Goal: Contribute content: Contribute content

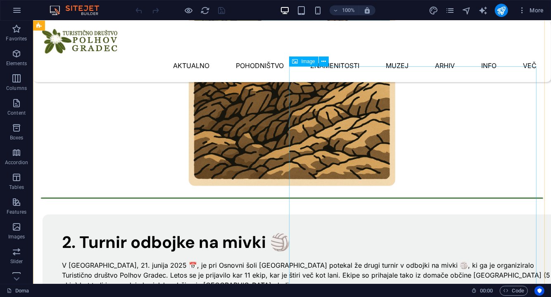
scroll to position [509, 0]
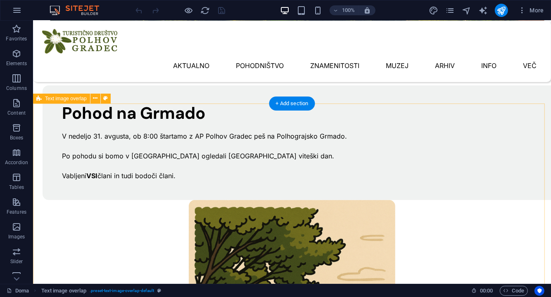
scroll to position [179, 0]
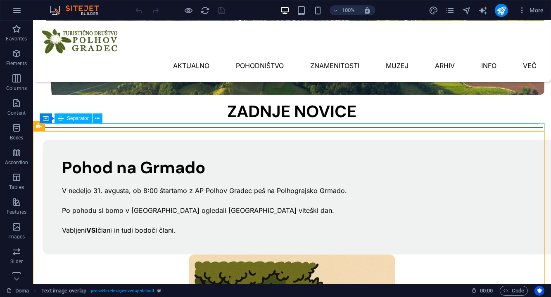
click at [142, 128] on div at bounding box center [291, 127] width 502 height 1
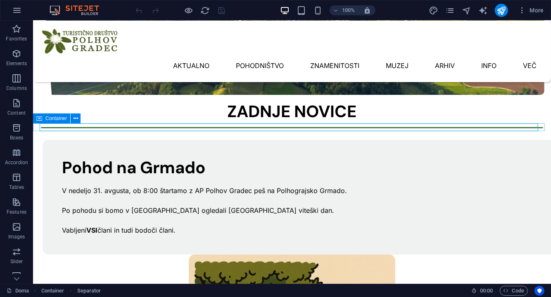
click at [38, 127] on div at bounding box center [292, 127] width 518 height 1
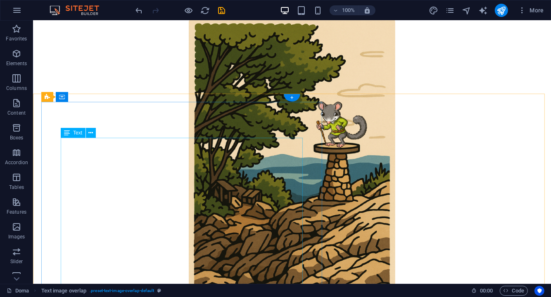
scroll to position [979, 0]
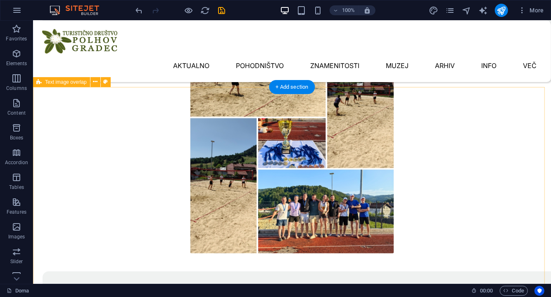
scroll to position [551, 0]
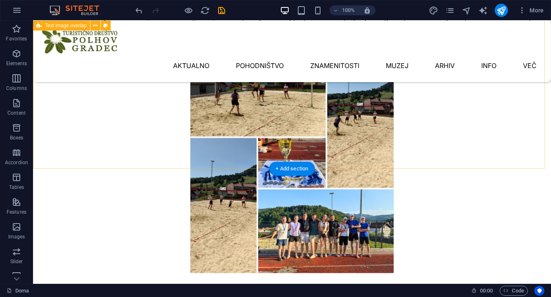
click at [36, 132] on div "2. Turnir odbojke na mivki 🏐 V soboto, 21. junija 2025 📅, je pri Osnovni šoli […" at bounding box center [292, 21] width 518 height 523
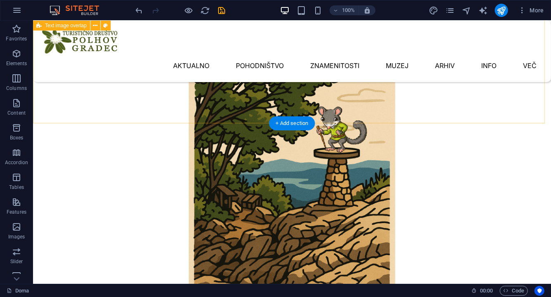
scroll to position [921, 0]
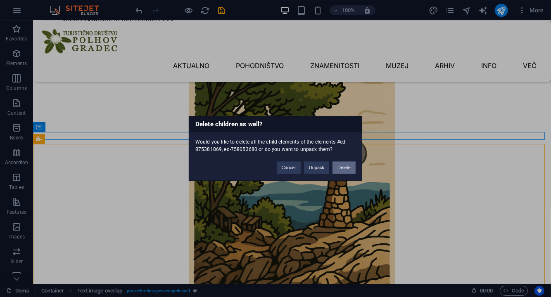
click at [344, 168] on button "Delete" at bounding box center [343, 168] width 23 height 12
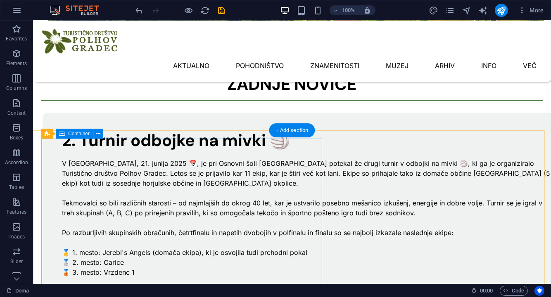
scroll to position [178, 0]
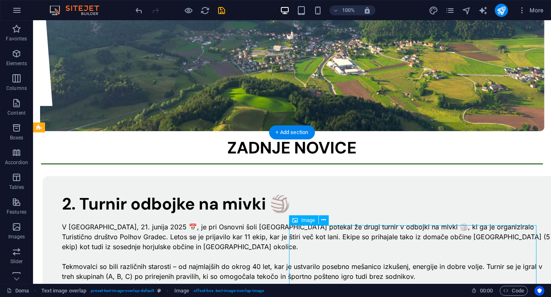
select select "px"
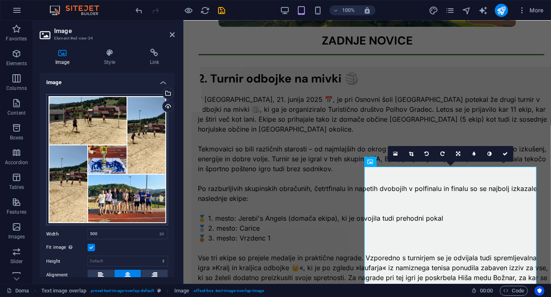
scroll to position [193, 0]
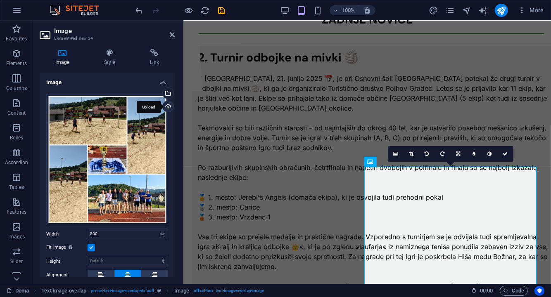
click at [168, 105] on div "Upload" at bounding box center [167, 107] width 12 height 12
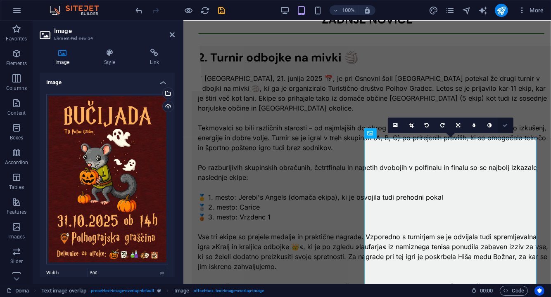
click at [505, 122] on link at bounding box center [505, 126] width 16 height 16
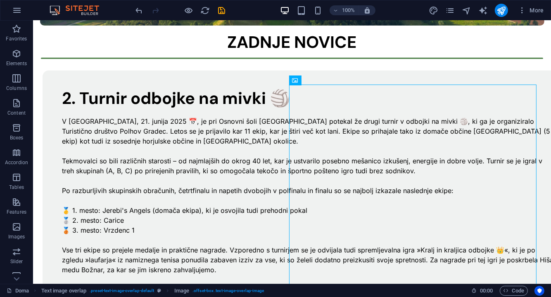
scroll to position [299, 0]
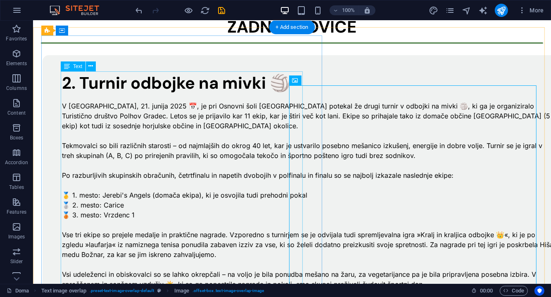
click at [154, 117] on div "V [GEOGRAPHIC_DATA], 21. junija 2025 📅, je pri Osnovni šoli [GEOGRAPHIC_DATA] p…" at bounding box center [308, 205] width 493 height 228
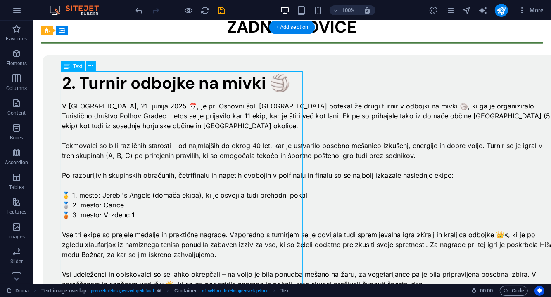
click at [154, 117] on div "V [GEOGRAPHIC_DATA], 21. junija 2025 📅, je pri Osnovni šoli [GEOGRAPHIC_DATA] p…" at bounding box center [308, 205] width 493 height 228
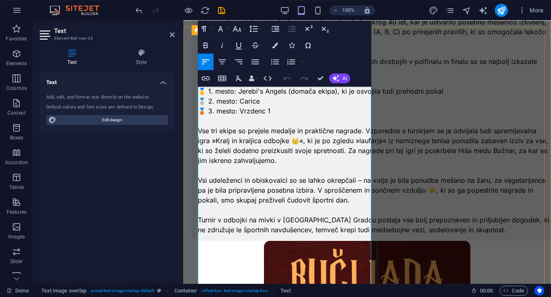
scroll to position [193, 0]
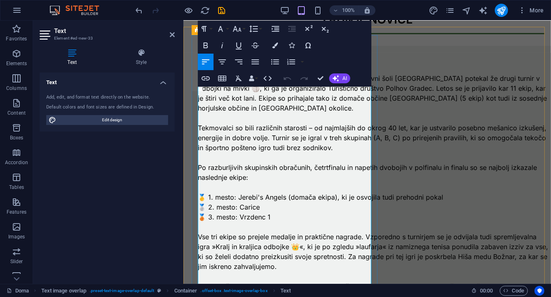
click at [242, 113] on p "V [GEOGRAPHIC_DATA], 21. junija 2025 📅, je pri Osnovni šoli [GEOGRAPHIC_DATA] p…" at bounding box center [373, 93] width 352 height 40
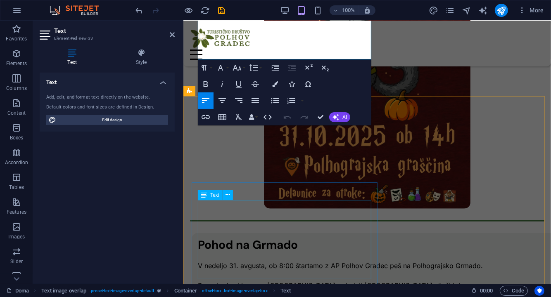
scroll to position [591, 0]
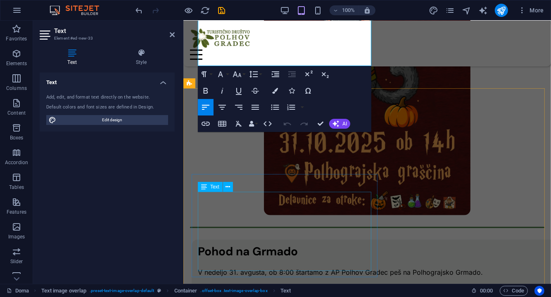
drag, startPoint x: 199, startPoint y: 148, endPoint x: 303, endPoint y: 198, distance: 116.0
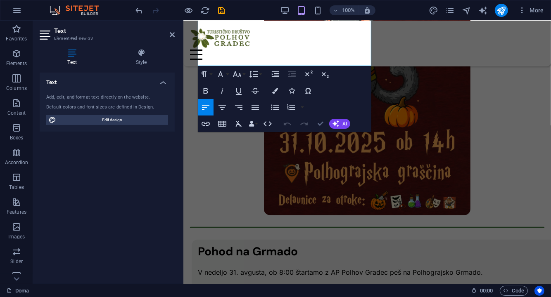
drag, startPoint x: 320, startPoint y: 125, endPoint x: 288, endPoint y: 104, distance: 38.0
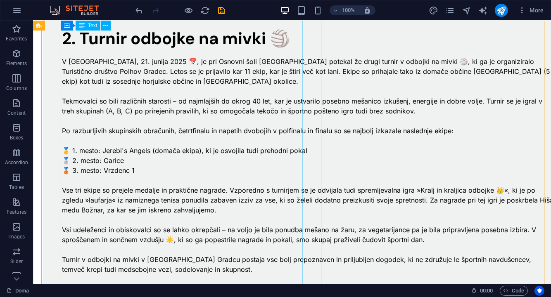
scroll to position [360, 0]
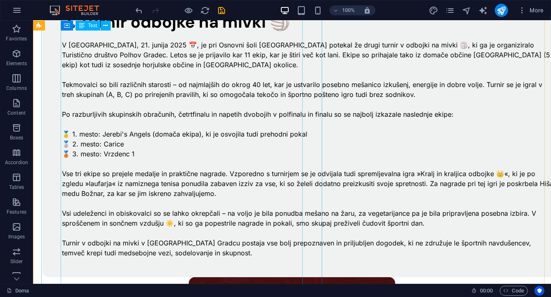
click at [156, 130] on div "V [GEOGRAPHIC_DATA], 21. junija 2025 📅, je pri Osnovni šoli [GEOGRAPHIC_DATA] p…" at bounding box center [308, 144] width 493 height 228
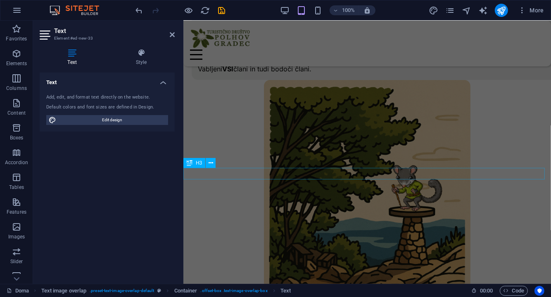
scroll to position [781, 0]
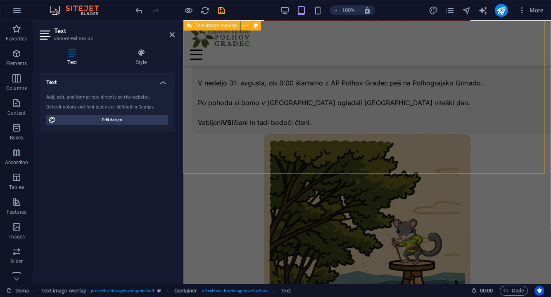
drag, startPoint x: 199, startPoint y: 165, endPoint x: 314, endPoint y: 168, distance: 114.4
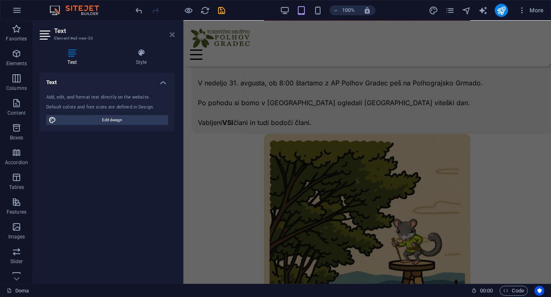
click at [171, 33] on icon at bounding box center [172, 34] width 5 height 7
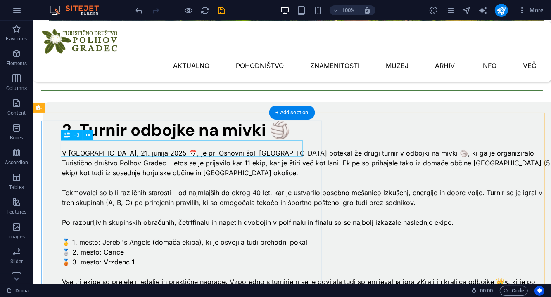
scroll to position [198, 0]
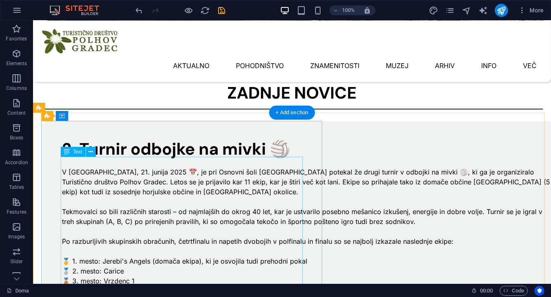
click at [174, 182] on div "V [GEOGRAPHIC_DATA], 21. junija 2025 📅, je pri Osnovni šoli [GEOGRAPHIC_DATA] p…" at bounding box center [308, 271] width 493 height 228
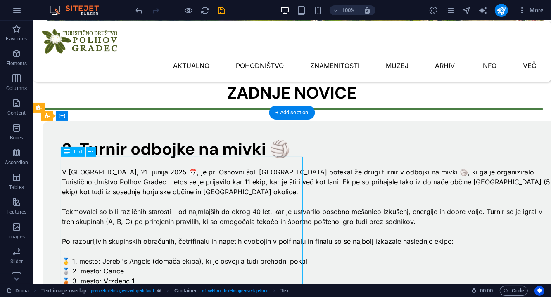
click at [174, 182] on div "V [GEOGRAPHIC_DATA], 21. junija 2025 📅, je pri Osnovni šoli [GEOGRAPHIC_DATA] p…" at bounding box center [308, 271] width 493 height 228
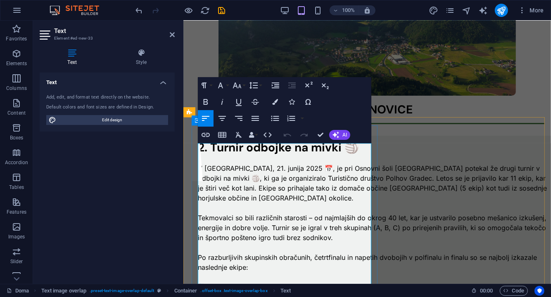
scroll to position [103, 0]
click at [295, 174] on p "V [GEOGRAPHIC_DATA], 21. junija 2025 📅, je pri Osnovni šoli [GEOGRAPHIC_DATA] p…" at bounding box center [373, 183] width 352 height 40
click at [309, 193] on p "V [GEOGRAPHIC_DATA], 21. junija 2025 📅, je pri Osnovni šoli [GEOGRAPHIC_DATA] p…" at bounding box center [373, 183] width 352 height 40
drag, startPoint x: 326, startPoint y: 220, endPoint x: 333, endPoint y: 217, distance: 8.1
click at [325, 203] on p "V [GEOGRAPHIC_DATA], 21. junija 2025 📅, je pri Osnovni šoli [GEOGRAPHIC_DATA] p…" at bounding box center [373, 183] width 352 height 40
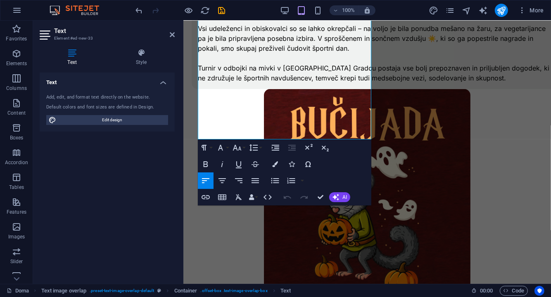
scroll to position [557, 0]
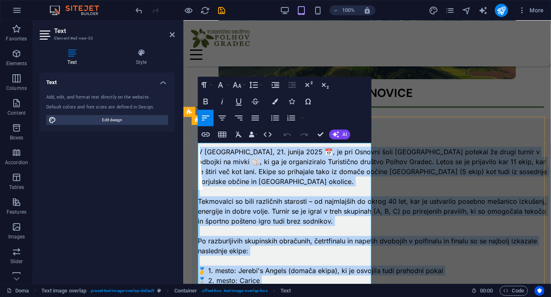
scroll to position [88, 0]
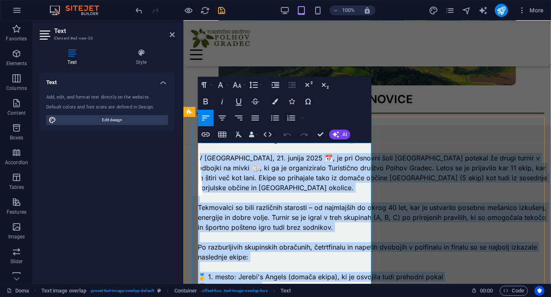
drag, startPoint x: 341, startPoint y: 107, endPoint x: 198, endPoint y: 156, distance: 151.5
click at [198, 156] on div "V [GEOGRAPHIC_DATA], 21. junija 2025 📅, je pri Osnovni šoli [GEOGRAPHIC_DATA] p…" at bounding box center [373, 281] width 352 height 277
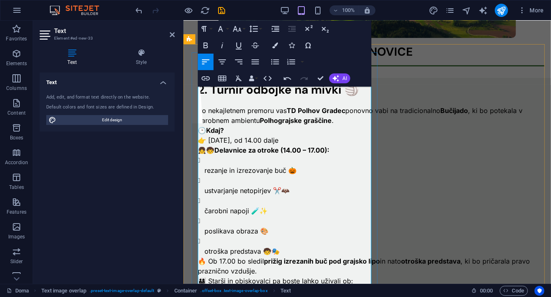
scroll to position [185, 0]
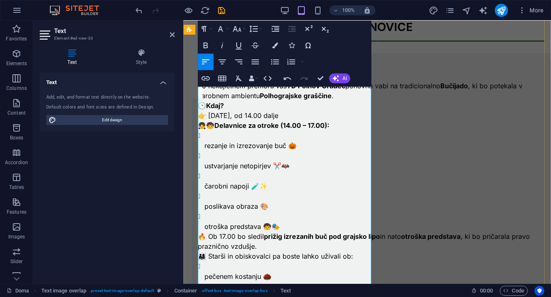
click at [203, 205] on ul "rezanje in izrezovanje buč 🎃 ustvarjanje netopirjev ✂️🦇 čarobni napoji 🧪✨ posli…" at bounding box center [373, 180] width 352 height 101
click at [209, 214] on li "otroška predstava 🧒🎭" at bounding box center [376, 221] width 345 height 20
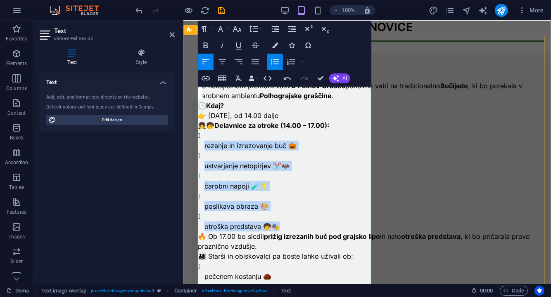
drag, startPoint x: 285, startPoint y: 222, endPoint x: 188, endPoint y: 132, distance: 132.1
click at [273, 60] on icon "button" at bounding box center [275, 62] width 10 height 10
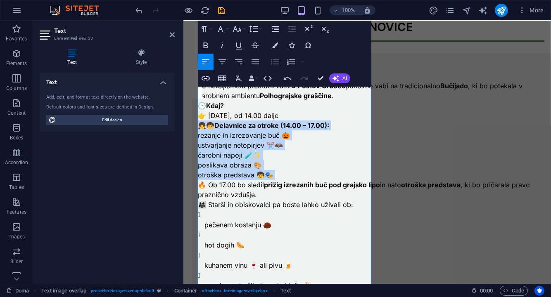
click at [275, 61] on icon "button" at bounding box center [275, 62] width 10 height 10
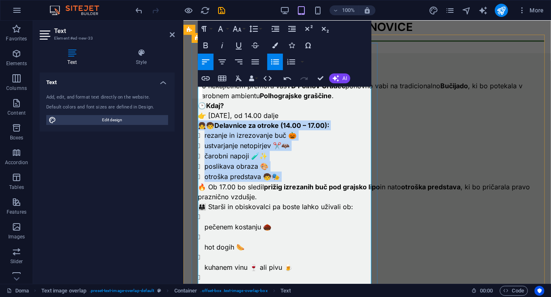
click at [324, 158] on li "čarobni napoji 🧪✨" at bounding box center [376, 156] width 345 height 10
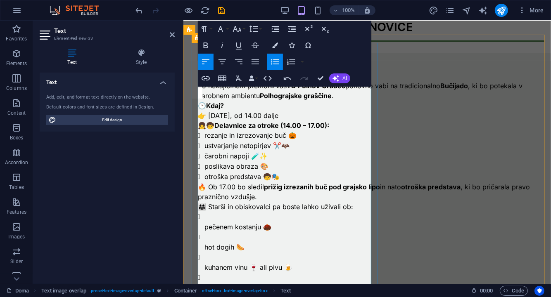
click at [345, 124] on p "👧🧒 Delavnice za otroke (14.00 – 17.00):" at bounding box center [373, 125] width 352 height 10
click at [305, 171] on li "otroška predstava 🧒🎭" at bounding box center [376, 176] width 345 height 10
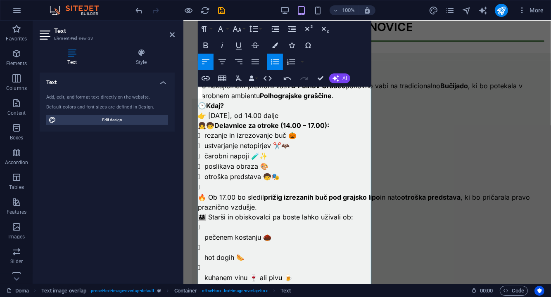
click at [277, 58] on icon "button" at bounding box center [275, 62] width 10 height 10
click at [213, 183] on p at bounding box center [373, 187] width 352 height 10
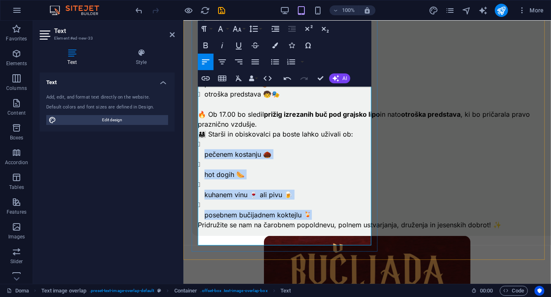
drag, startPoint x: 315, startPoint y: 219, endPoint x: 201, endPoint y: 154, distance: 131.9
click at [201, 154] on ul "pečenem kostanju 🌰 hot dogih 🌭 kuhanem vinu 🍷 ali pivu 🍺 posebnem bučijadnem ko…" at bounding box center [373, 179] width 352 height 81
click at [275, 59] on icon "button" at bounding box center [275, 62] width 10 height 10
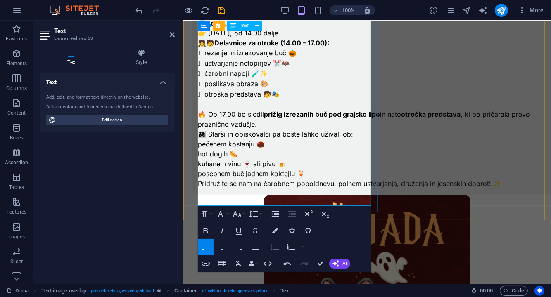
click at [275, 58] on li "ustvarjanje netopirjev ✂️🦇" at bounding box center [376, 63] width 345 height 10
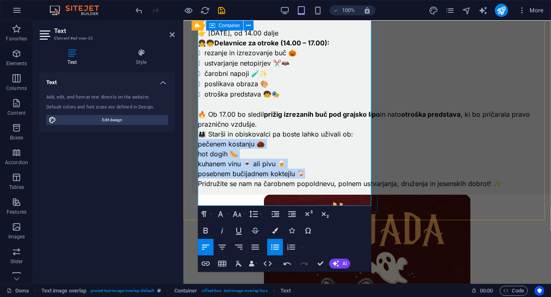
drag, startPoint x: 312, startPoint y: 176, endPoint x: 194, endPoint y: 150, distance: 120.2
click at [194, 150] on div "2. Turnir odbojke na mivki 🏐 Po nekajletnem premoru vas TD Polhov Gradec ponovn…" at bounding box center [373, 82] width 364 height 224
click at [272, 246] on icon "button" at bounding box center [275, 247] width 10 height 10
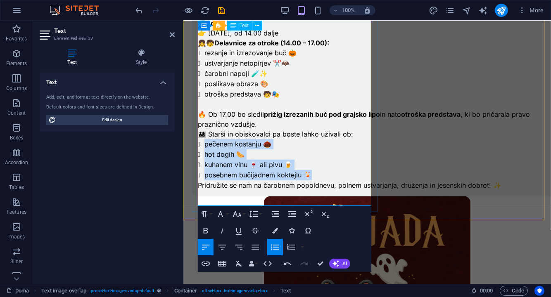
click at [342, 170] on li "kuhanem vinu 🍷 ali pivu 🍺" at bounding box center [376, 164] width 345 height 10
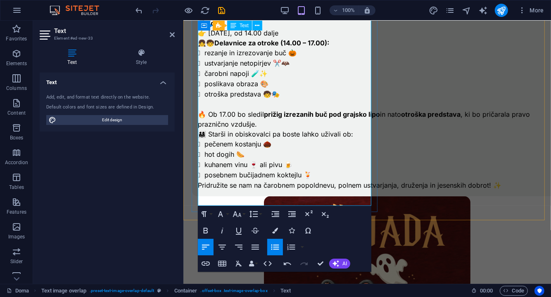
click at [323, 180] on li "posebnem bučijadnem koktejlu 🍹" at bounding box center [376, 175] width 345 height 10
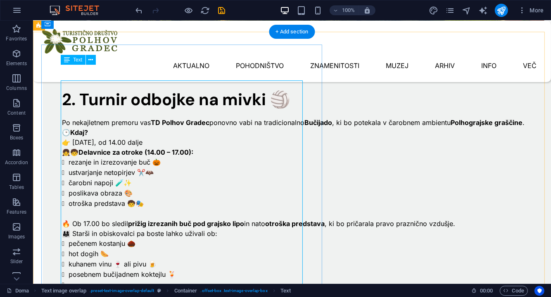
scroll to position [216, 0]
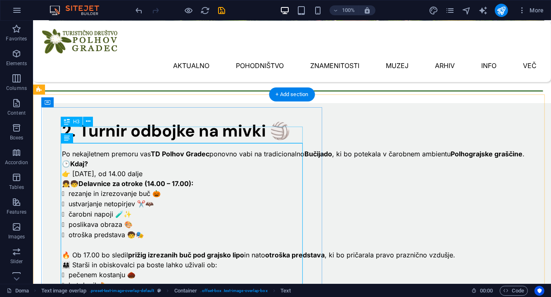
click at [151, 137] on div "2. Turnir odbojke na mivki 🏐" at bounding box center [308, 130] width 493 height 17
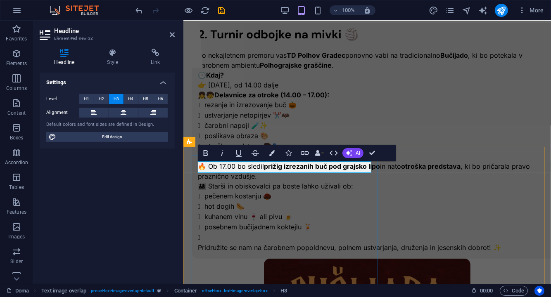
scroll to position [88, 0]
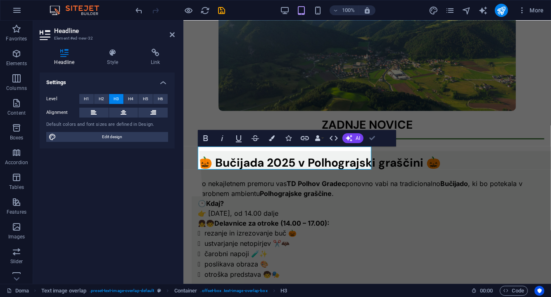
drag, startPoint x: 340, startPoint y: 118, endPoint x: 374, endPoint y: 138, distance: 39.3
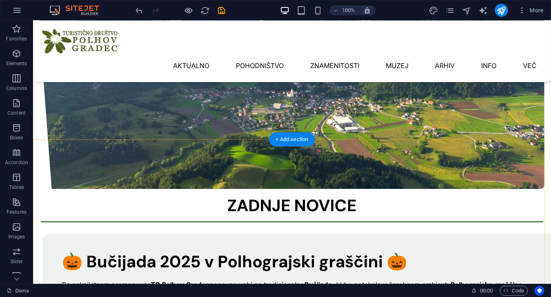
scroll to position [0, 0]
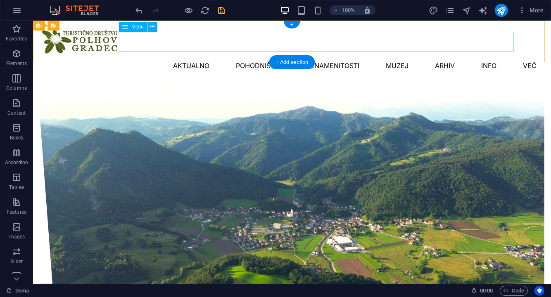
click at [190, 55] on nav "Aktualno Pohodništvo Znamenitosti Muzej Arhiv INFO Več" at bounding box center [291, 65] width 502 height 20
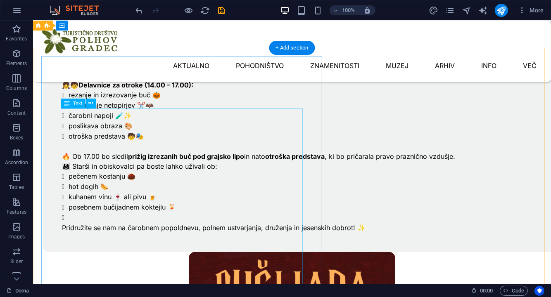
scroll to position [149, 0]
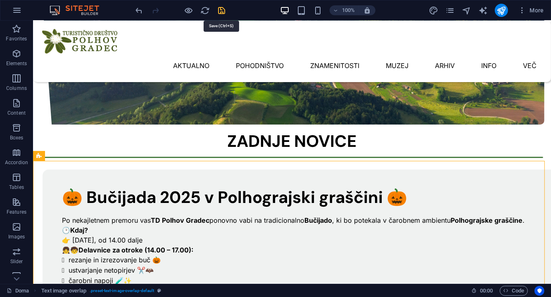
click at [224, 9] on icon "save" at bounding box center [221, 10] width 9 height 9
checkbox input "false"
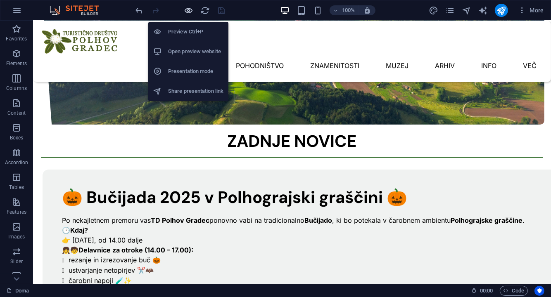
click at [187, 10] on icon "button" at bounding box center [188, 10] width 9 height 9
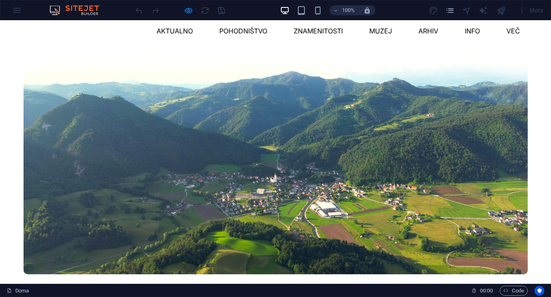
scroll to position [0, 0]
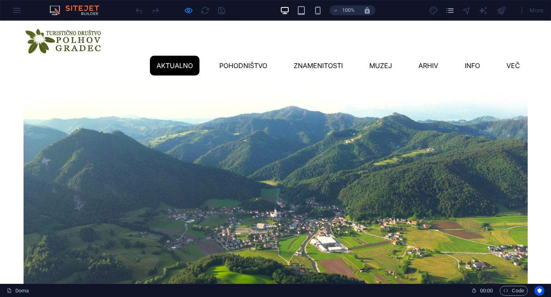
click at [153, 55] on link "Aktualno" at bounding box center [175, 65] width 50 height 20
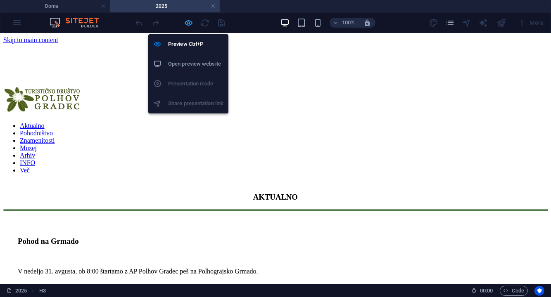
click at [187, 21] on icon "button" at bounding box center [188, 22] width 9 height 9
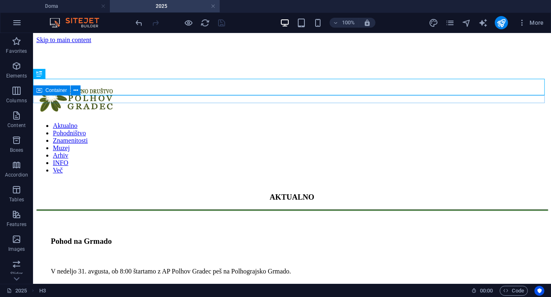
click at [36, 209] on div at bounding box center [291, 210] width 511 height 2
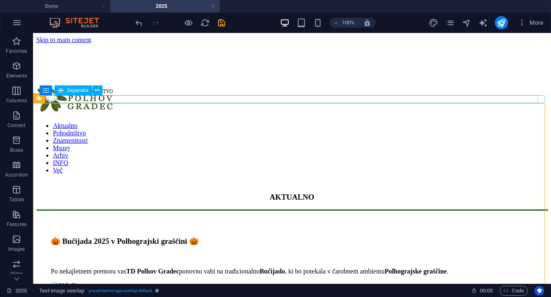
click at [142, 209] on div at bounding box center [291, 210] width 511 height 2
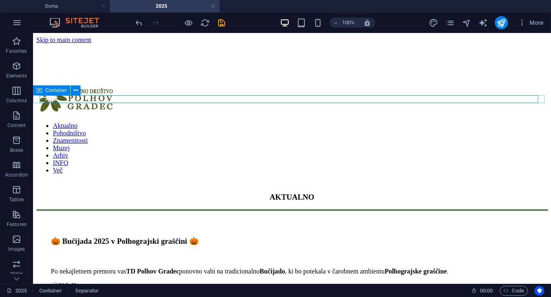
click at [37, 209] on div at bounding box center [291, 210] width 511 height 2
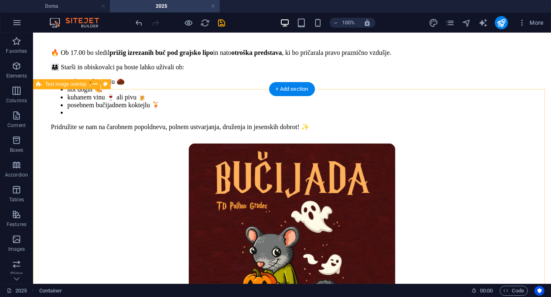
scroll to position [330, 0]
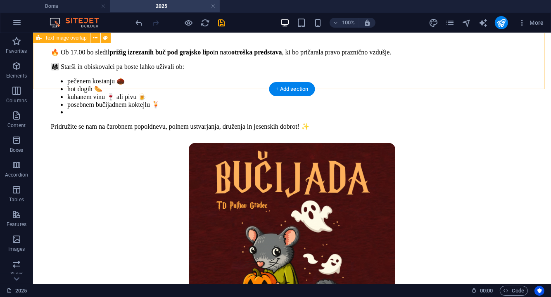
click at [38, 66] on div "🎃 Bučijada 2025 v Polhograjski graščini 🎃 Po nekajletnem premoru vas TD Polhov …" at bounding box center [291, 164] width 511 height 560
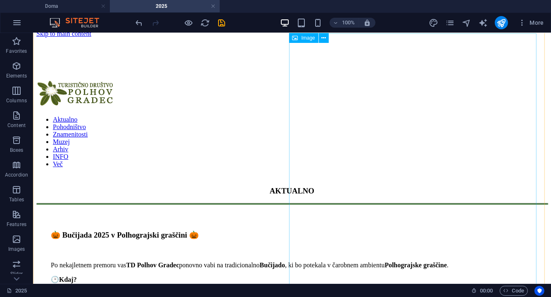
scroll to position [0, 0]
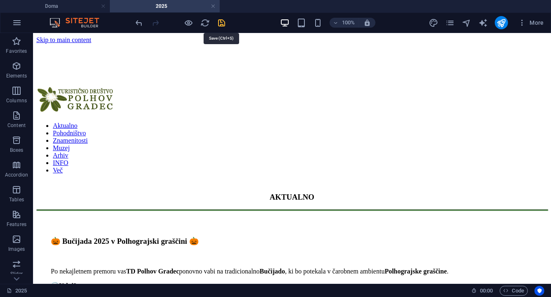
click at [223, 21] on icon "save" at bounding box center [221, 22] width 9 height 9
click at [215, 6] on link at bounding box center [213, 6] width 5 height 8
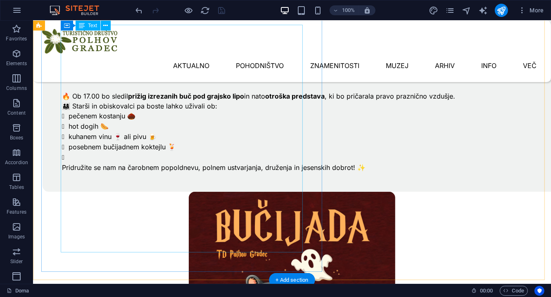
scroll to position [356, 0]
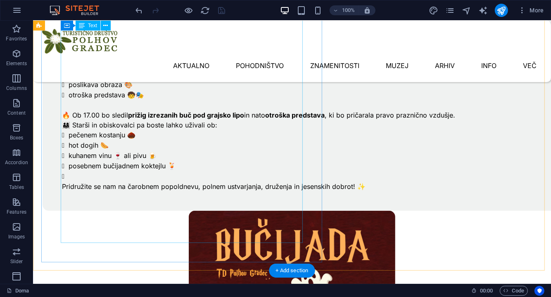
click at [89, 191] on div "Po nekajletnem premoru vas TD Polhov Gradec ponovno vabi na tradicionalno Bučij…" at bounding box center [308, 95] width 493 height 192
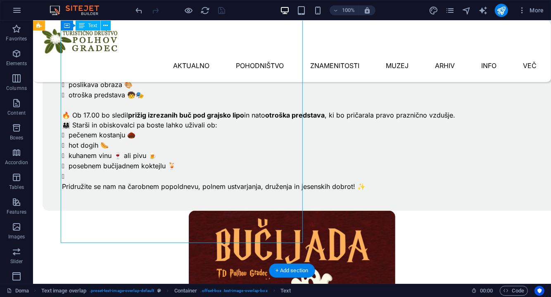
click at [89, 191] on div "Po nekajletnem premoru vas TD Polhov Gradec ponovno vabi na tradicionalno Bučij…" at bounding box center [308, 95] width 493 height 192
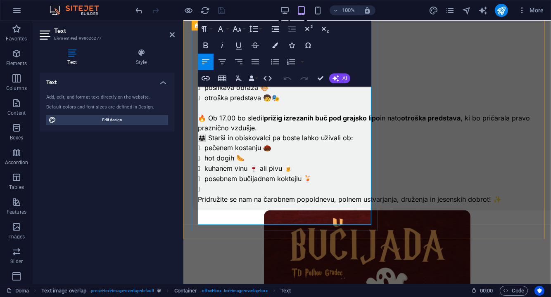
scroll to position [270, 0]
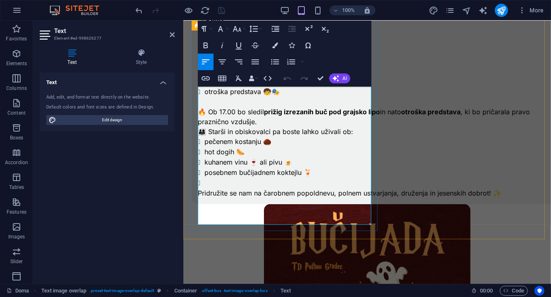
click at [206, 188] on li at bounding box center [376, 183] width 345 height 10
click at [278, 59] on icon "button" at bounding box center [275, 62] width 10 height 10
click at [230, 187] on p at bounding box center [373, 183] width 352 height 10
click at [204, 147] on li "pečenem kostanju 🌰" at bounding box center [376, 141] width 345 height 10
click at [205, 157] on li "hot dogih 🌭" at bounding box center [376, 152] width 345 height 10
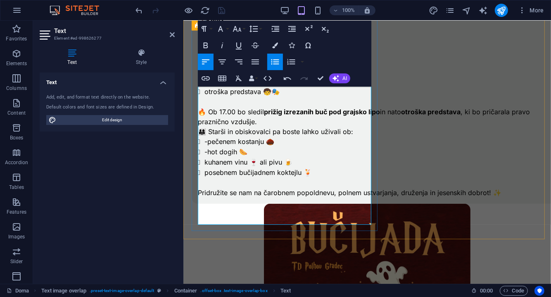
click at [205, 167] on li "kuhanem vinu 🍷 ali pivu 🍺" at bounding box center [376, 162] width 345 height 10
click at [204, 178] on li "posebnem bučijadnem koktejlu 🍹" at bounding box center [376, 172] width 345 height 10
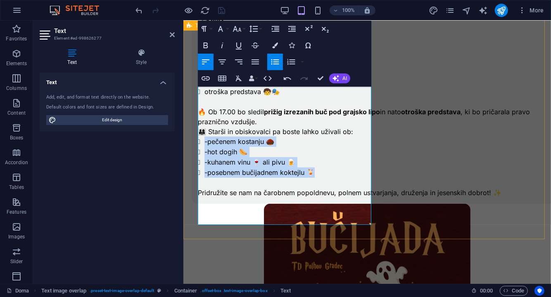
drag, startPoint x: 327, startPoint y: 187, endPoint x: 188, endPoint y: 161, distance: 141.2
click at [188, 161] on div "🎃 Bučijada 2025 v Polhograjski graščini 🎃 Po nekajletnem premoru vas TD Polhov …" at bounding box center [366, 232] width 367 height 544
click at [277, 61] on icon "button" at bounding box center [275, 62] width 10 height 10
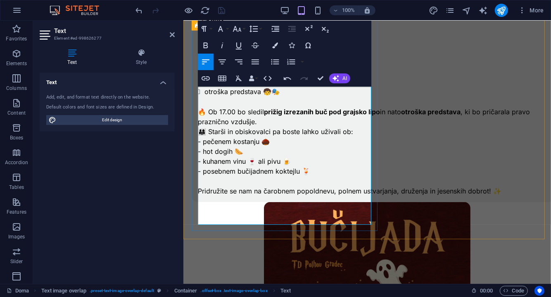
click at [325, 186] on p at bounding box center [373, 181] width 352 height 10
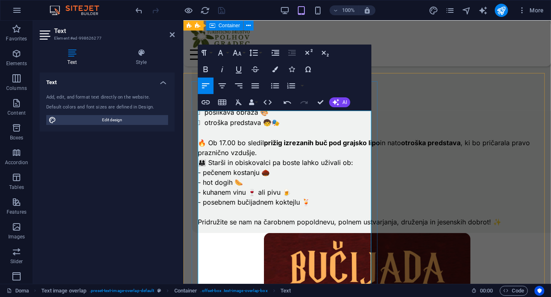
scroll to position [132, 0]
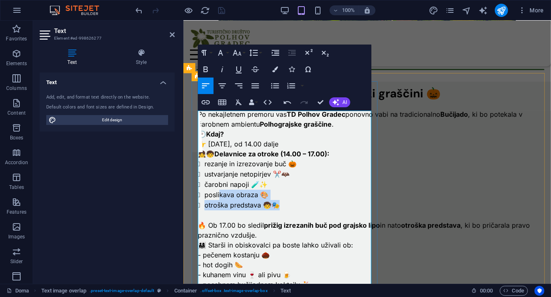
drag, startPoint x: 282, startPoint y: 224, endPoint x: 219, endPoint y: 214, distance: 64.3
click at [219, 210] on ul "rezanje in izrezovanje buč 🎃 ustvarjanje netopirjev ✂️🦇 čarobni napoji 🧪✨ posli…" at bounding box center [373, 185] width 352 height 52
click at [204, 169] on li "rezanje in izrezovanje buč 🎃" at bounding box center [376, 164] width 345 height 10
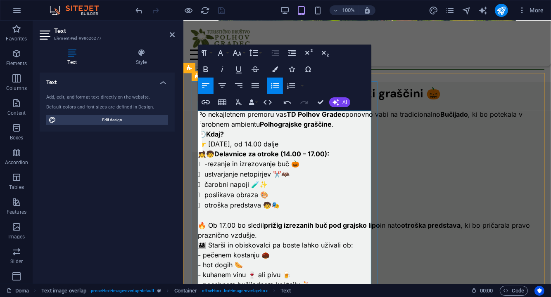
click at [204, 179] on li "ustvarjanje netopirjev ✂️🦇" at bounding box center [376, 174] width 345 height 10
click at [204, 189] on li "čarobni napoji 🧪✨" at bounding box center [376, 184] width 345 height 10
click at [204, 200] on li "poslikava obraza 🎨" at bounding box center [376, 194] width 345 height 10
click at [204, 210] on li "otroška predstava 🧒🎭" at bounding box center [376, 205] width 345 height 10
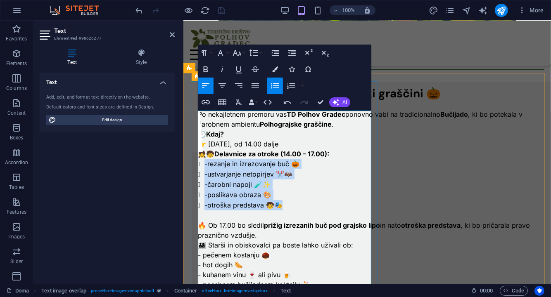
drag, startPoint x: 278, startPoint y: 220, endPoint x: 194, endPoint y: 185, distance: 90.9
click at [194, 185] on div "🎃 Bučijada 2025 v Polhograjski graščini 🎃 Po nekajletnem premoru vas TD Polhov …" at bounding box center [373, 198] width 364 height 234
click at [272, 91] on button "Unordered List" at bounding box center [275, 86] width 16 height 17
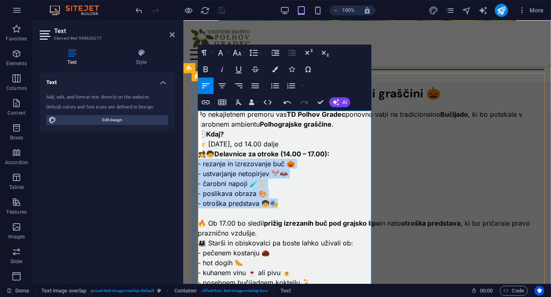
click at [341, 208] on p "- otroška predstava 🧒🎭" at bounding box center [373, 203] width 352 height 10
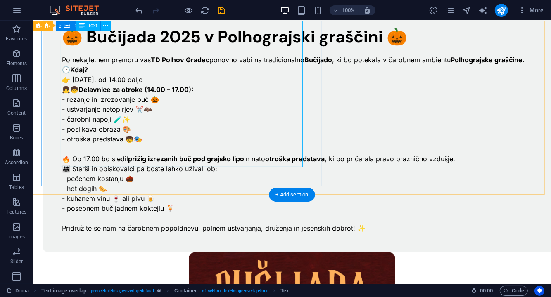
scroll to position [251, 0]
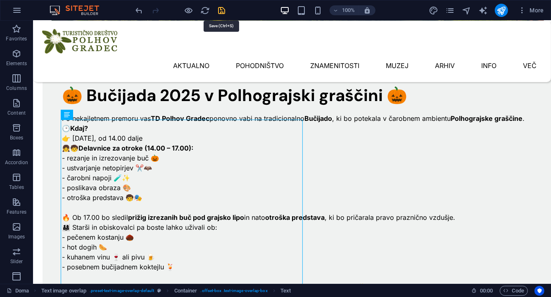
click at [224, 9] on icon "save" at bounding box center [221, 10] width 9 height 9
checkbox input "false"
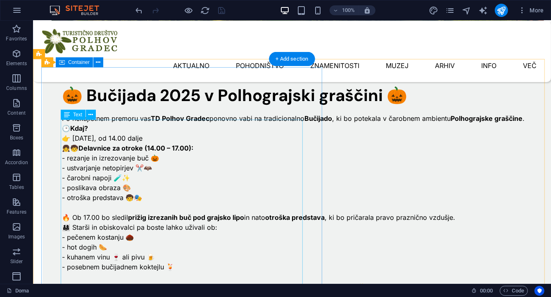
scroll to position [169, 0]
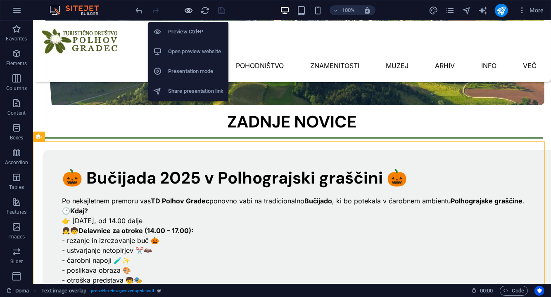
click at [189, 13] on icon "button" at bounding box center [188, 10] width 9 height 9
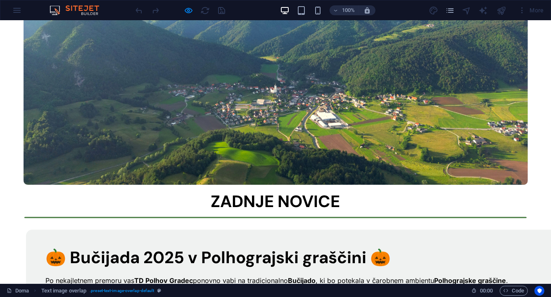
scroll to position [0, 0]
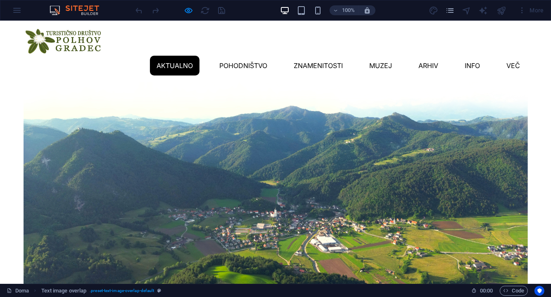
click at [153, 55] on link "Aktualno" at bounding box center [175, 65] width 50 height 20
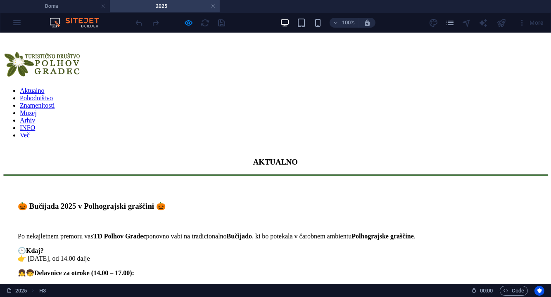
scroll to position [41, 0]
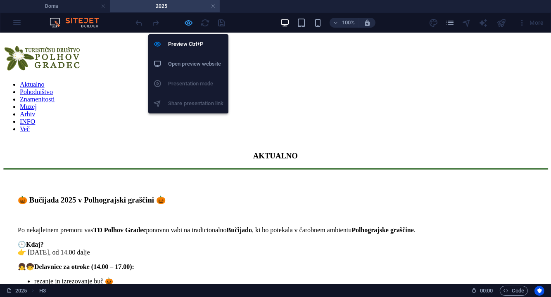
click at [190, 23] on icon "button" at bounding box center [188, 22] width 9 height 9
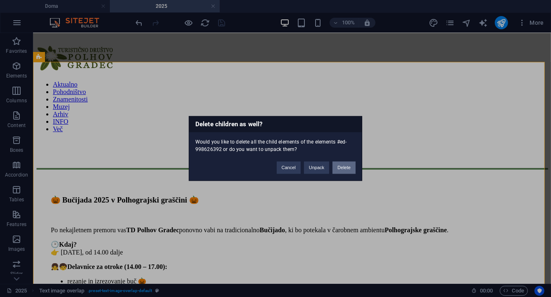
drag, startPoint x: 347, startPoint y: 166, endPoint x: 312, endPoint y: 133, distance: 47.9
click at [347, 166] on button "Delete" at bounding box center [343, 168] width 23 height 12
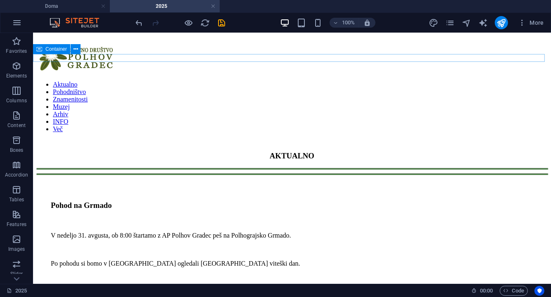
click at [36, 168] on div at bounding box center [291, 169] width 511 height 2
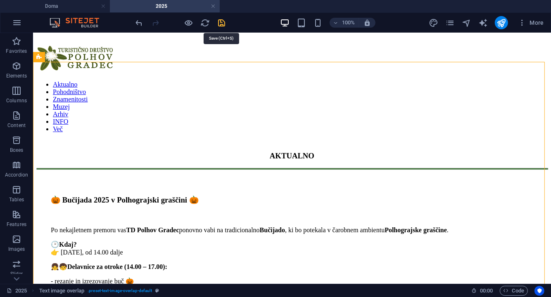
click at [220, 24] on icon "save" at bounding box center [221, 22] width 9 height 9
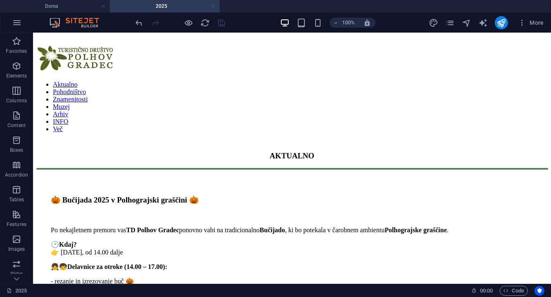
click at [215, 5] on link at bounding box center [213, 6] width 5 height 8
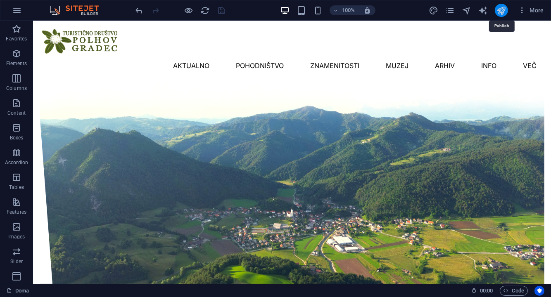
click at [501, 10] on icon "publish" at bounding box center [500, 10] width 9 height 9
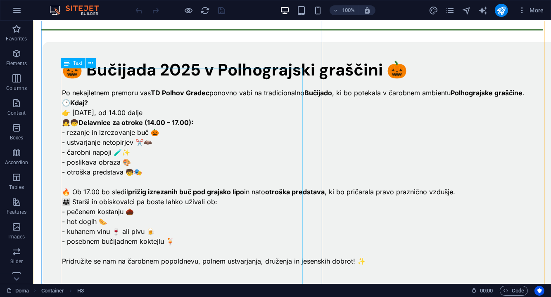
scroll to position [319, 0]
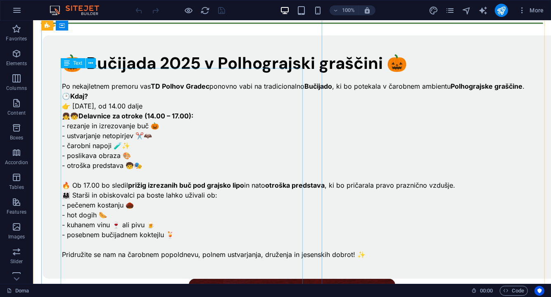
click at [95, 149] on div "Po nekajletnem premoru vas TD Polhov Gradec ponovno vabi na tradicionalno Bučij…" at bounding box center [308, 165] width 493 height 188
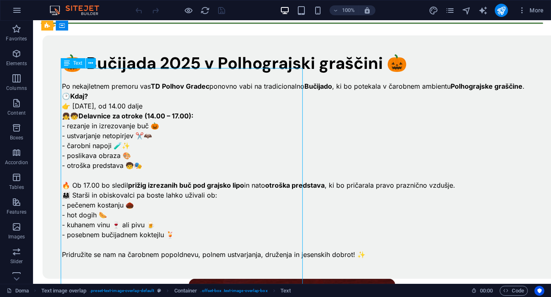
click at [95, 149] on div "Po nekajletnem premoru vas TD Polhov Gradec ponovno vabi na tradicionalno Bučij…" at bounding box center [308, 165] width 493 height 188
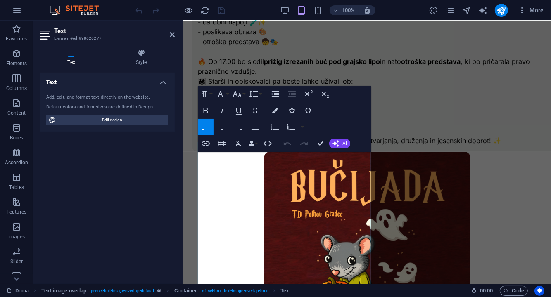
scroll to position [105, 0]
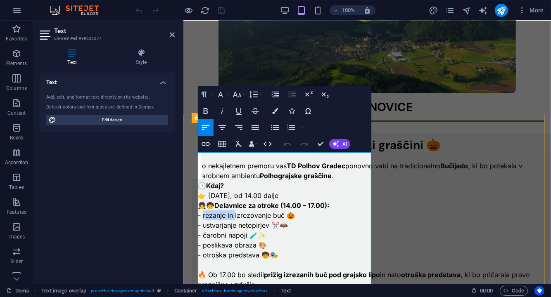
drag, startPoint x: 235, startPoint y: 227, endPoint x: 203, endPoint y: 226, distance: 31.8
click at [203, 220] on p "- rezanje in izrezovanje buč 🎃" at bounding box center [373, 215] width 352 height 10
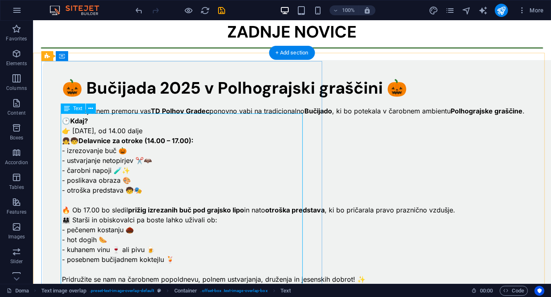
scroll to position [316, 0]
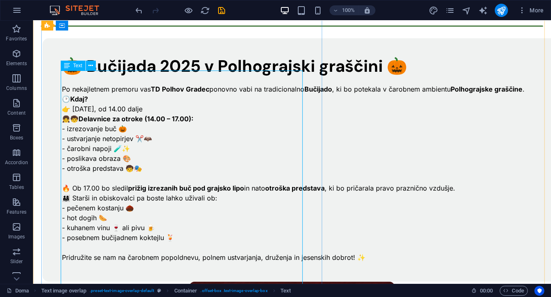
click at [110, 184] on div "Po nekajletnem premoru vas TD Polhov Gradec ponovno vabi na tradicionalno Bučij…" at bounding box center [308, 168] width 493 height 188
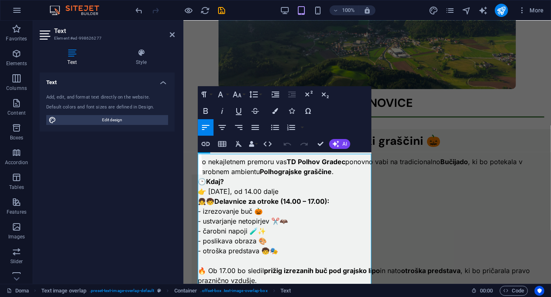
scroll to position [105, 0]
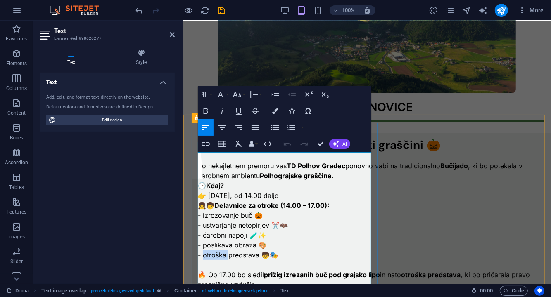
drag, startPoint x: 228, startPoint y: 265, endPoint x: 204, endPoint y: 268, distance: 24.5
click at [203, 260] on p "- otroška predstava 🧒🎭" at bounding box center [373, 255] width 352 height 10
click at [237, 260] on p "- predstava 🧒🎭" at bounding box center [373, 255] width 352 height 10
drag, startPoint x: 322, startPoint y: 140, endPoint x: 289, endPoint y: 120, distance: 38.5
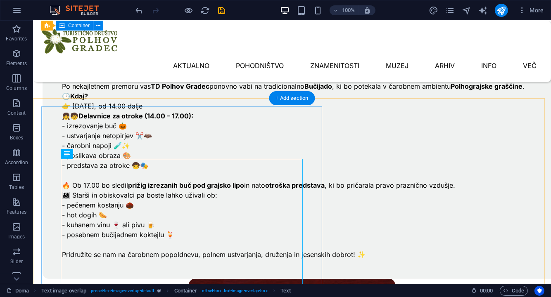
scroll to position [216, 0]
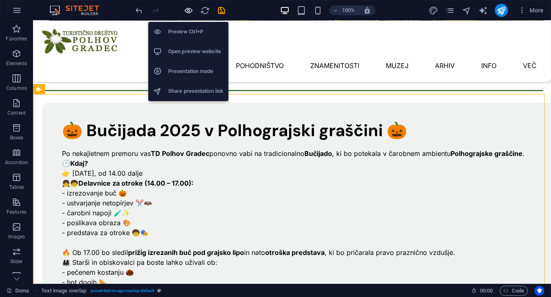
click at [190, 10] on icon "button" at bounding box center [188, 10] width 9 height 9
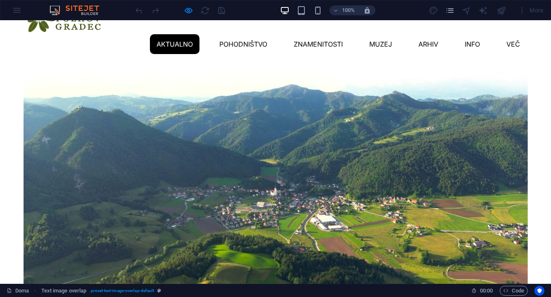
scroll to position [0, 0]
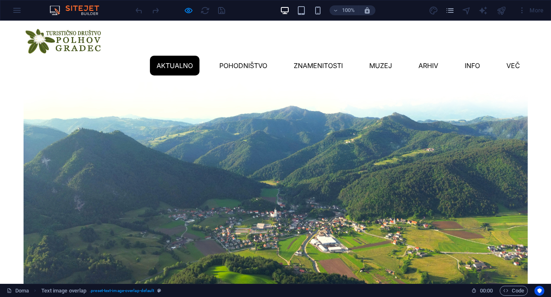
click at [150, 55] on link "Aktualno" at bounding box center [175, 65] width 50 height 20
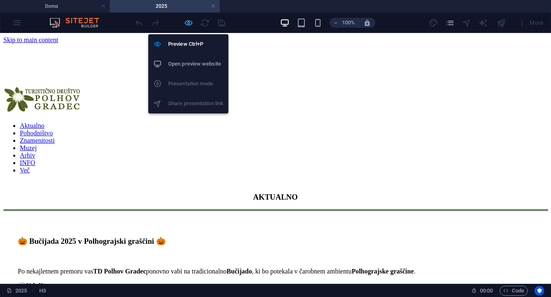
click at [192, 19] on icon "button" at bounding box center [188, 22] width 9 height 9
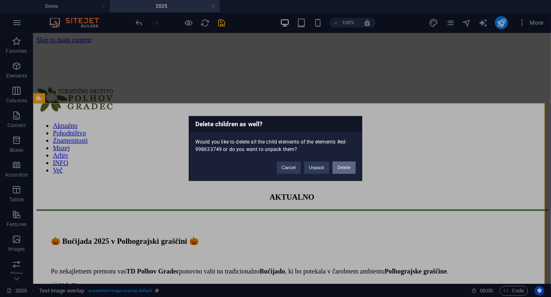
click at [344, 167] on button "Delete" at bounding box center [343, 168] width 23 height 12
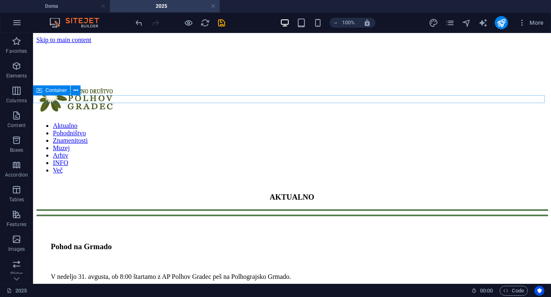
click at [36, 209] on div at bounding box center [291, 210] width 511 height 2
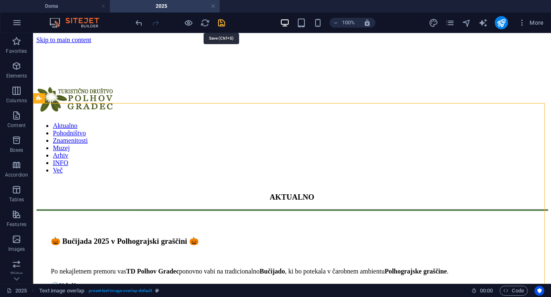
click at [220, 25] on icon "save" at bounding box center [221, 22] width 9 height 9
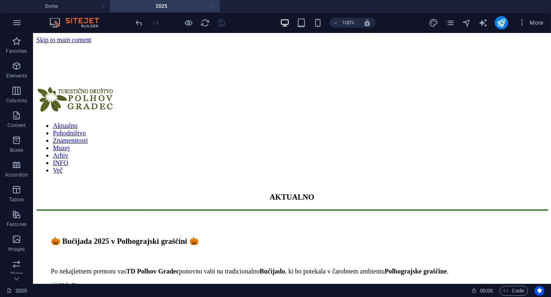
click at [211, 6] on link at bounding box center [213, 6] width 5 height 8
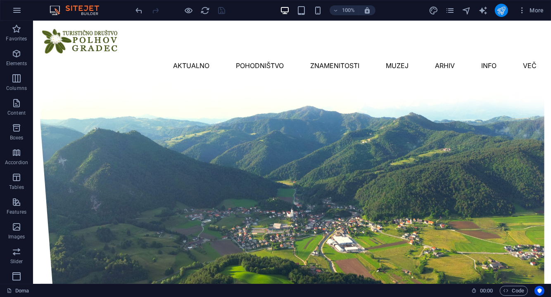
click at [506, 11] on icon "publish" at bounding box center [500, 10] width 9 height 9
